Goal: Transaction & Acquisition: Purchase product/service

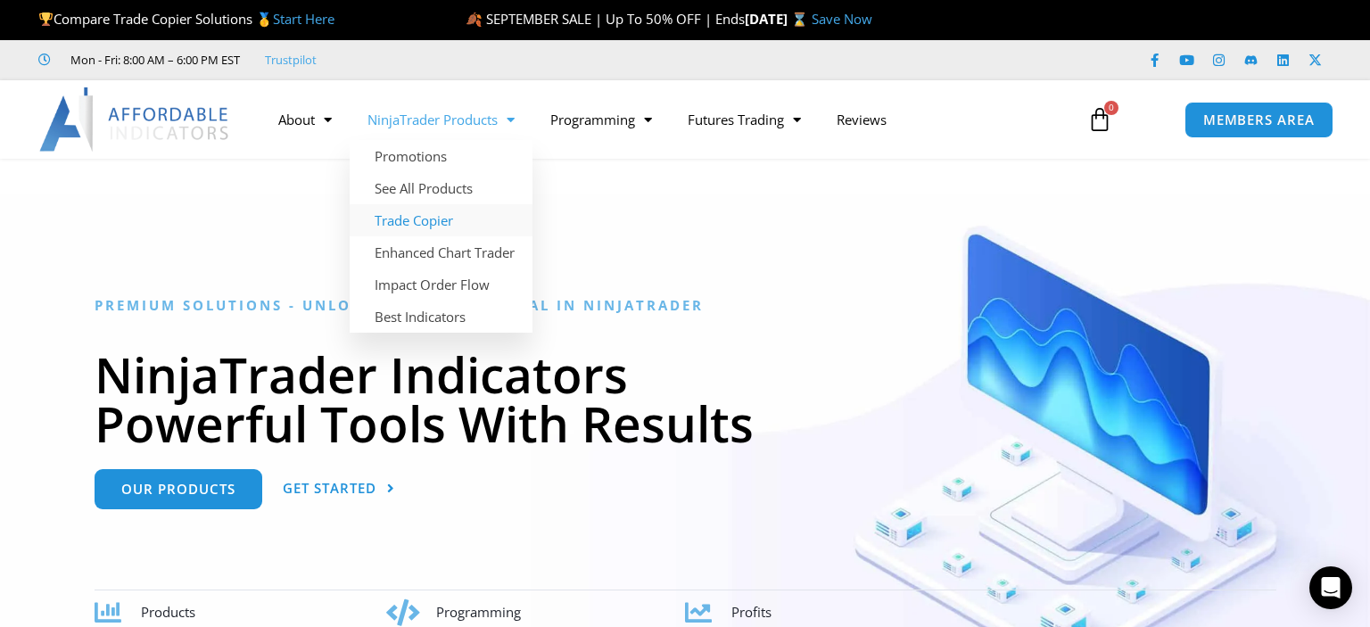
click at [412, 218] on link "Trade Copier" at bounding box center [441, 220] width 183 height 32
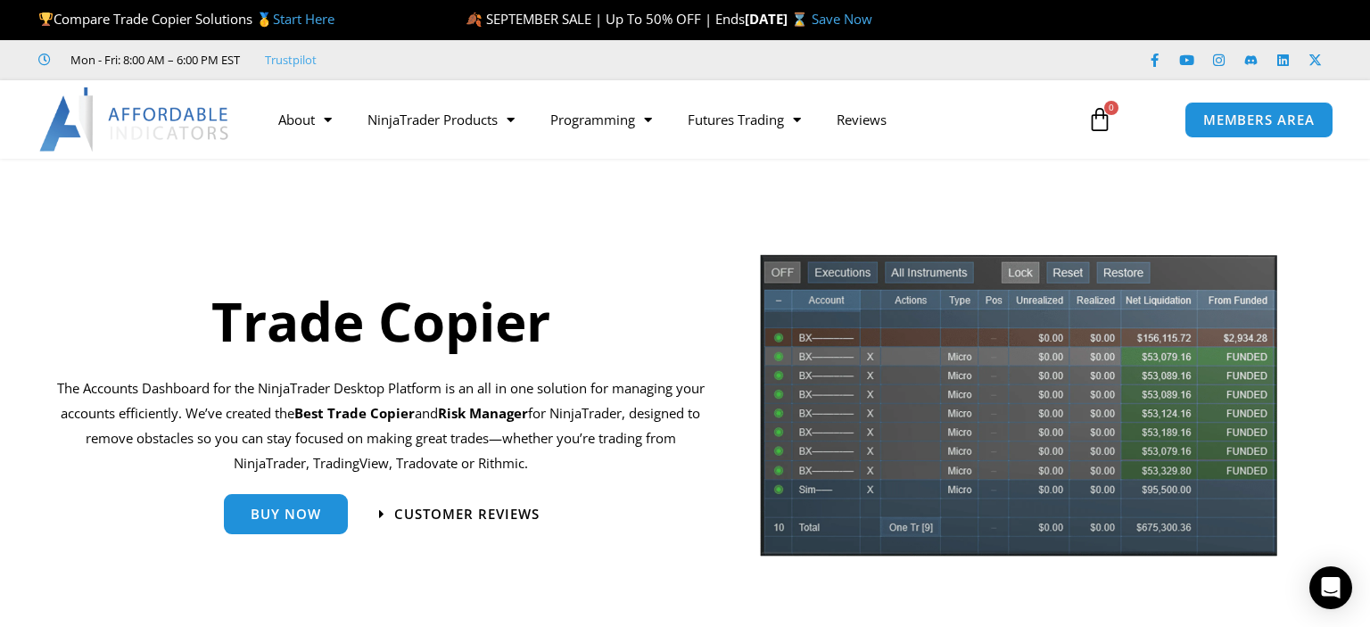
scroll to position [282, 0]
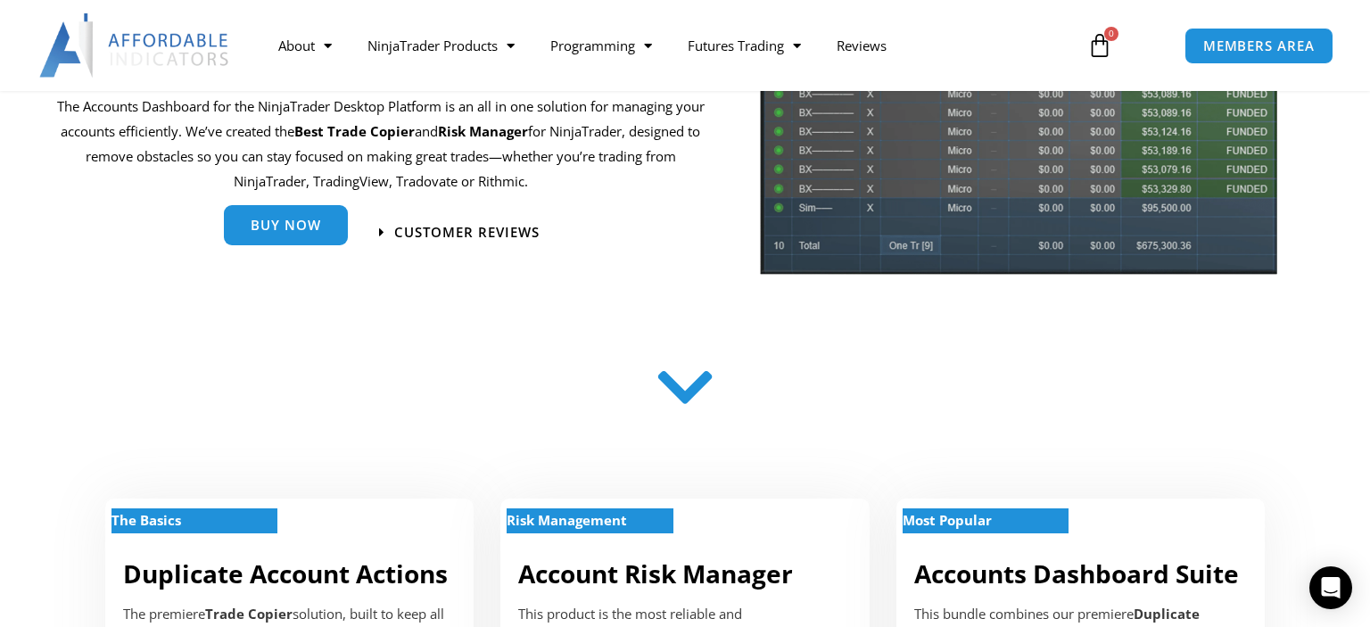
click at [272, 227] on span "Buy Now" at bounding box center [286, 228] width 70 height 13
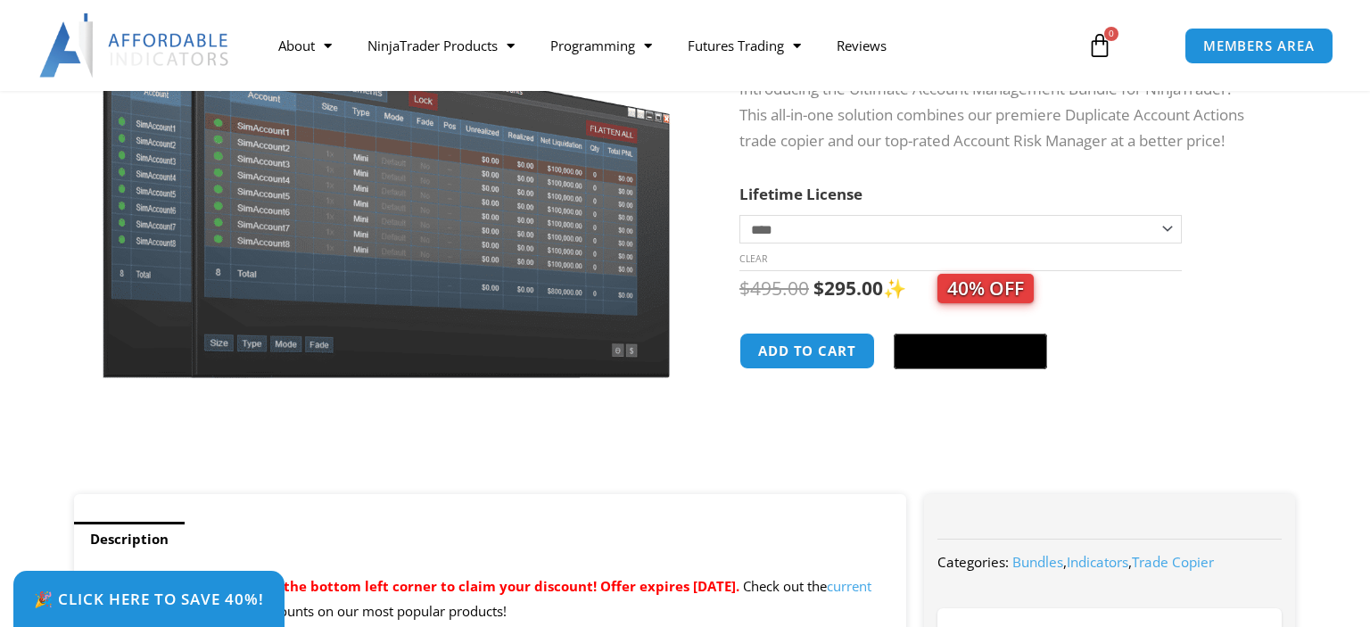
scroll to position [282, 0]
